Goal: Information Seeking & Learning: Check status

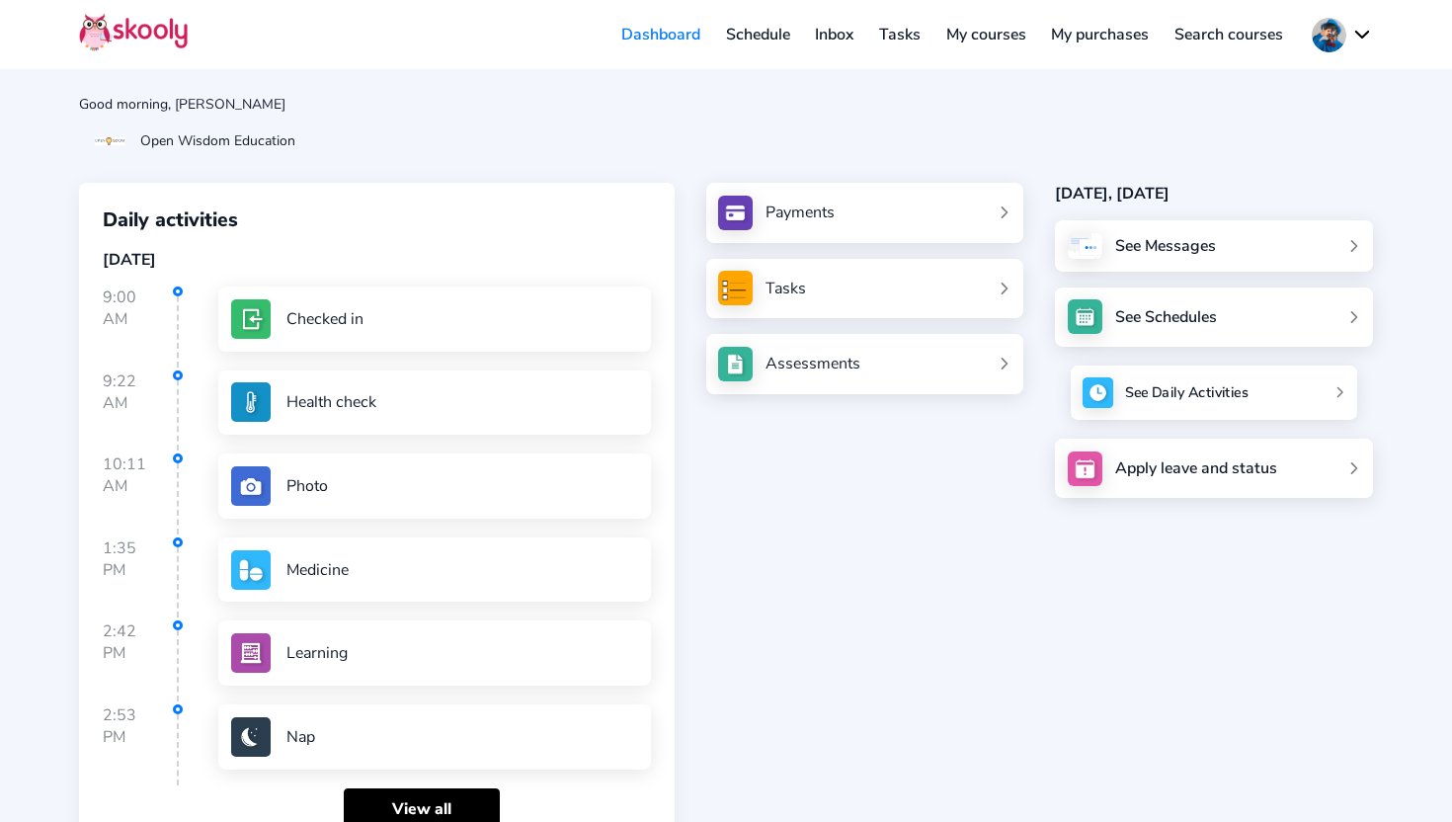
click at [1228, 392] on div "See Daily Activities" at bounding box center [1186, 393] width 123 height 20
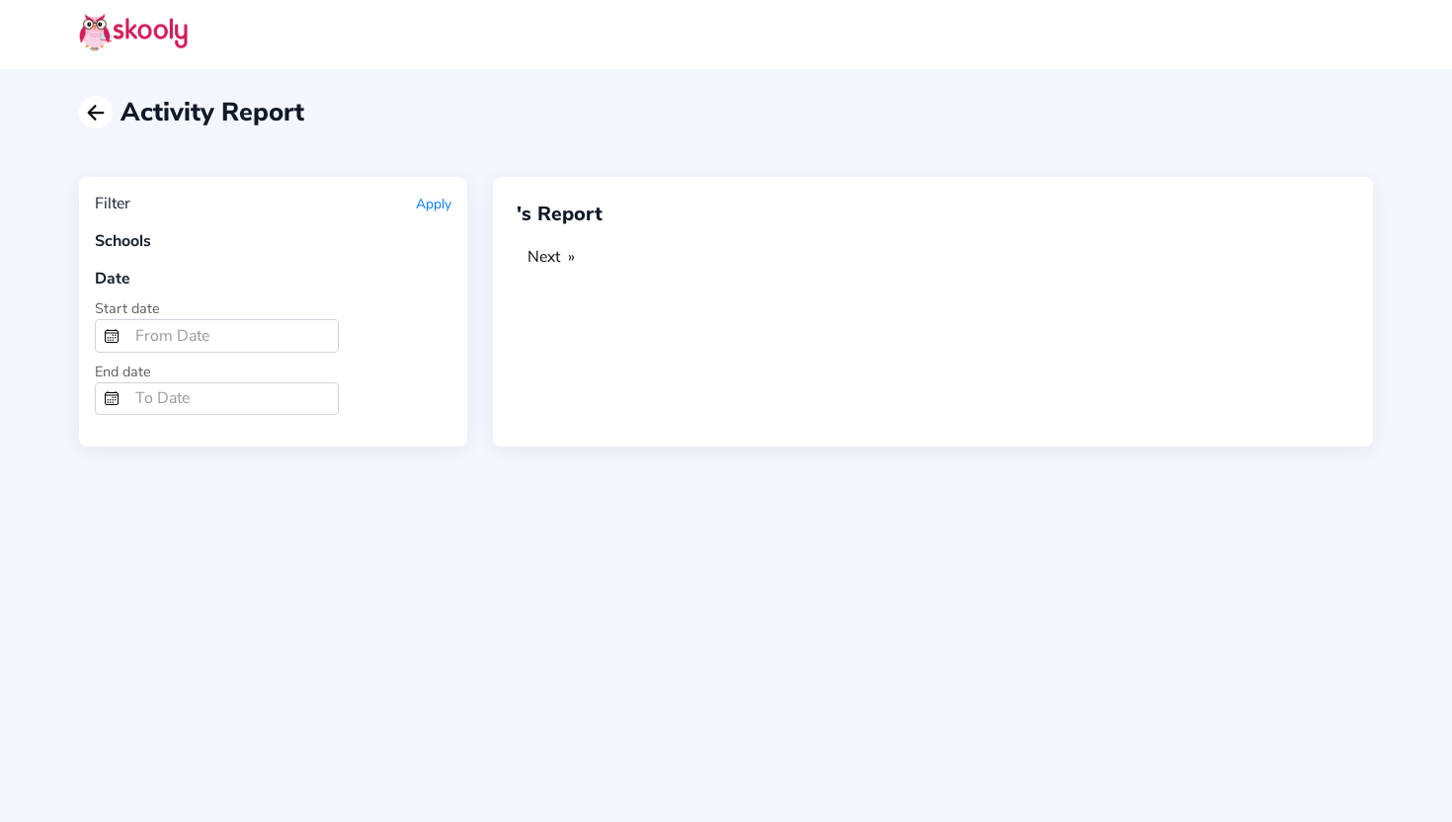
click at [86, 106] on icon "Arrow Back" at bounding box center [96, 113] width 24 height 24
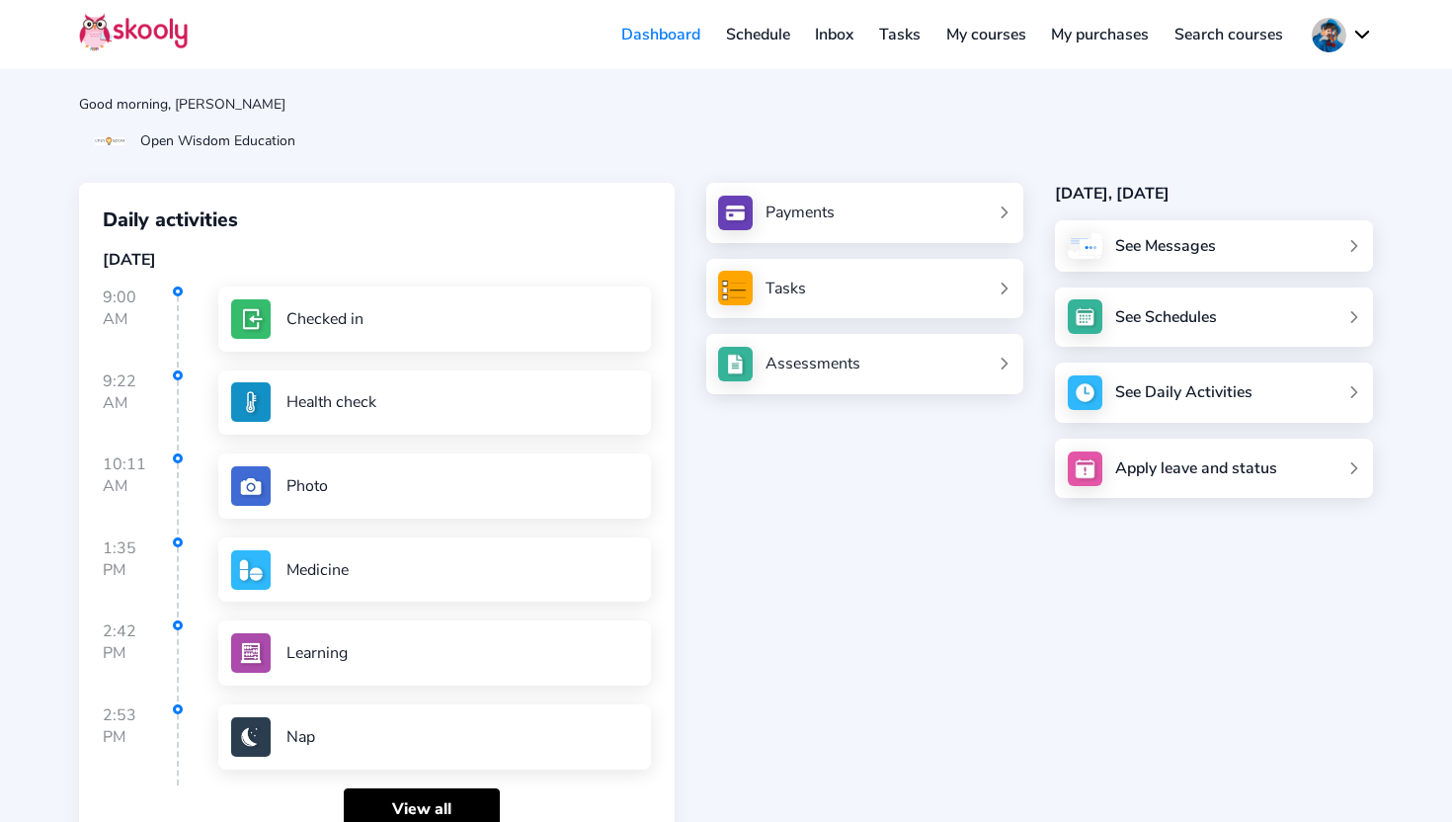
click at [896, 28] on link "Tasks" at bounding box center [899, 35] width 67 height 32
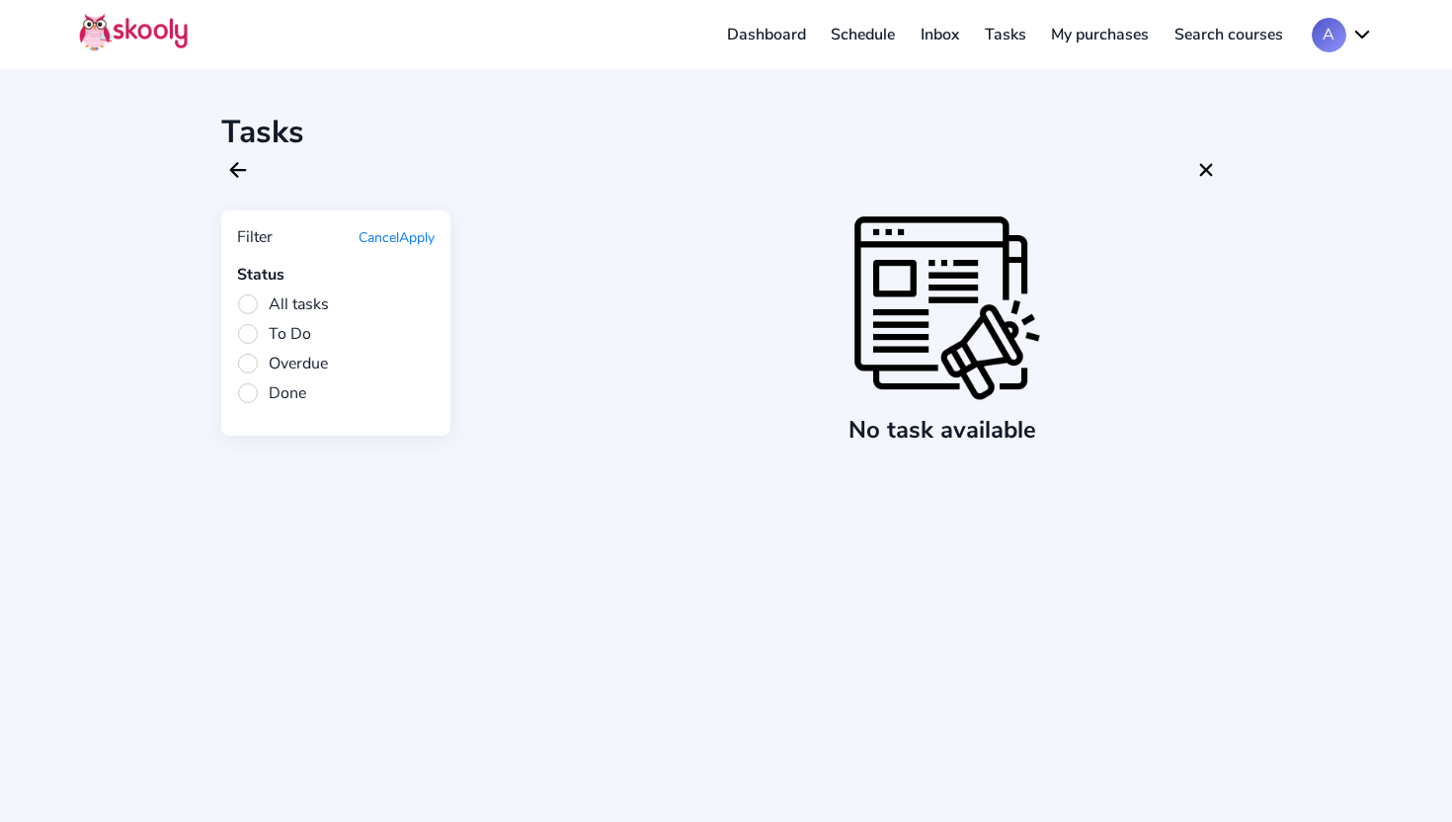
click at [738, 386] on div "No task available" at bounding box center [848, 327] width 764 height 235
click at [241, 172] on icon "Arrow Back" at bounding box center [238, 170] width 24 height 24
